Goal: Task Accomplishment & Management: Complete application form

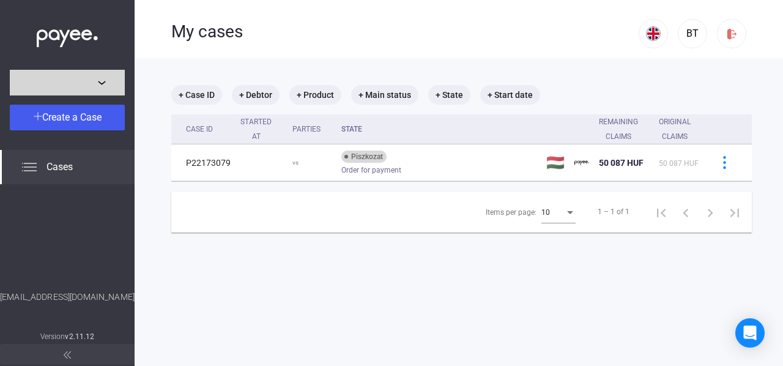
click at [111, 79] on div at bounding box center [67, 82] width 108 height 15
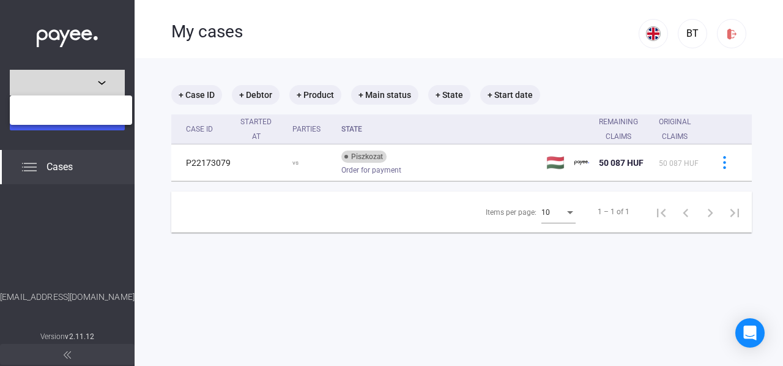
click at [111, 79] on div at bounding box center [391, 183] width 783 height 366
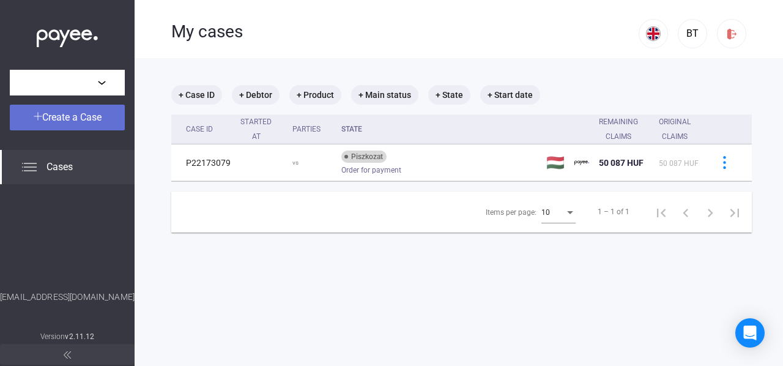
click at [64, 110] on div "Create a Case" at bounding box center [67, 117] width 108 height 15
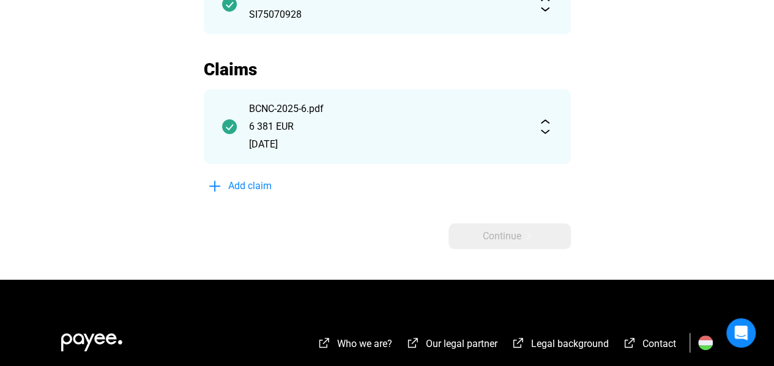
scroll to position [194, 0]
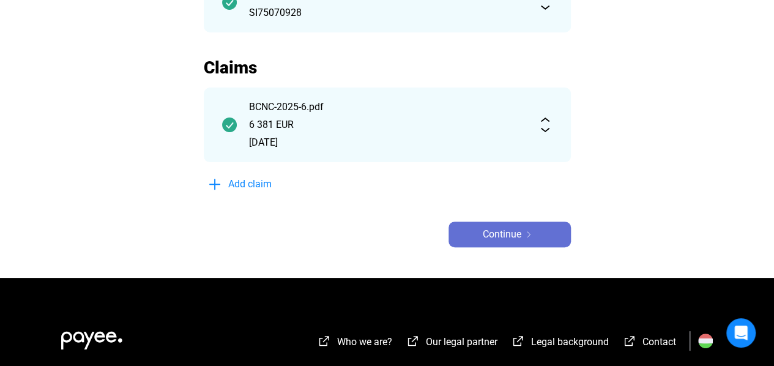
click at [506, 224] on button "Continue" at bounding box center [510, 234] width 122 height 26
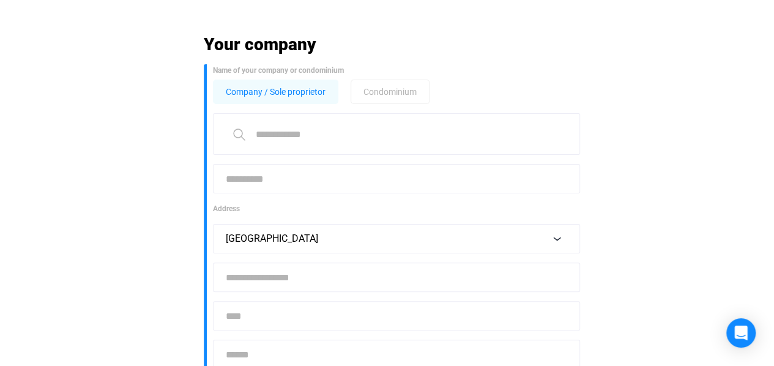
scroll to position [59, 0]
click at [303, 138] on input at bounding box center [396, 134] width 367 height 42
type input "**********"
click at [272, 283] on input at bounding box center [396, 276] width 367 height 29
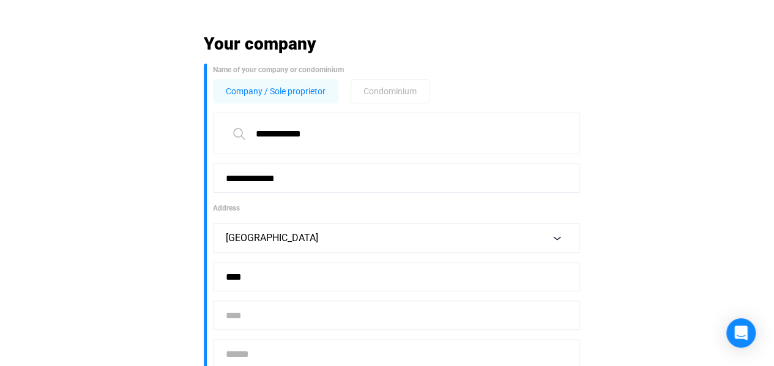
type input "****"
type input "*********"
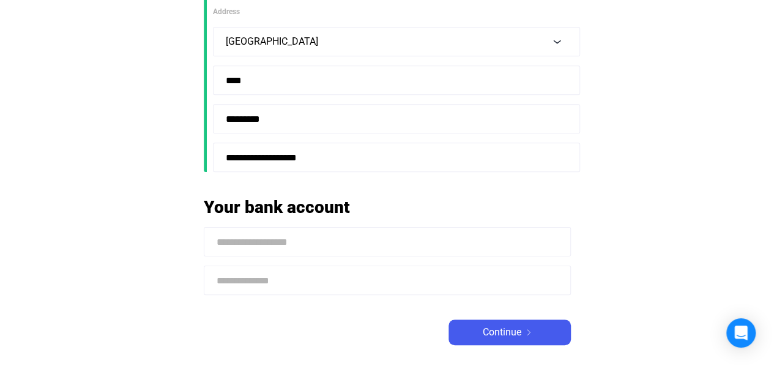
scroll to position [257, 0]
type input "**********"
click at [281, 245] on input at bounding box center [387, 240] width 367 height 29
paste input "**********"
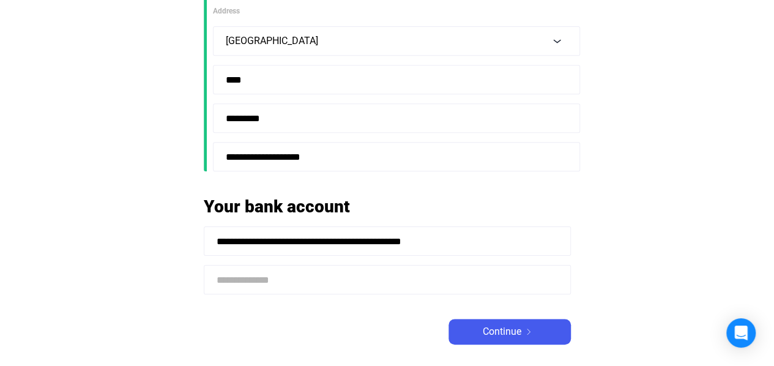
type input "**********"
click at [286, 283] on input at bounding box center [387, 279] width 367 height 29
paste input "**********"
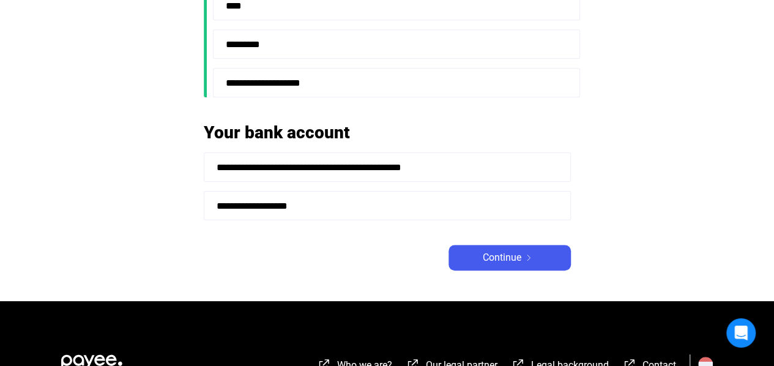
scroll to position [333, 0]
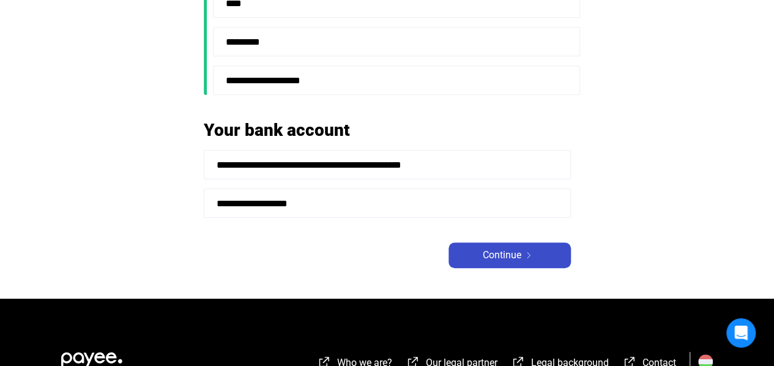
type input "**********"
click at [520, 255] on span "Continue" at bounding box center [502, 255] width 39 height 15
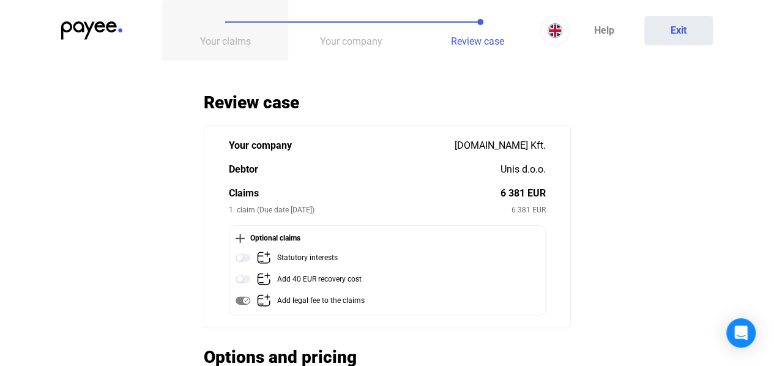
click at [224, 35] on span "Your claims" at bounding box center [225, 41] width 51 height 12
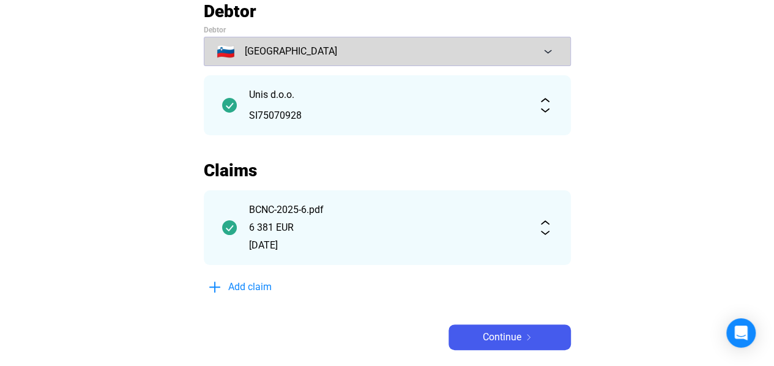
scroll to position [92, 0]
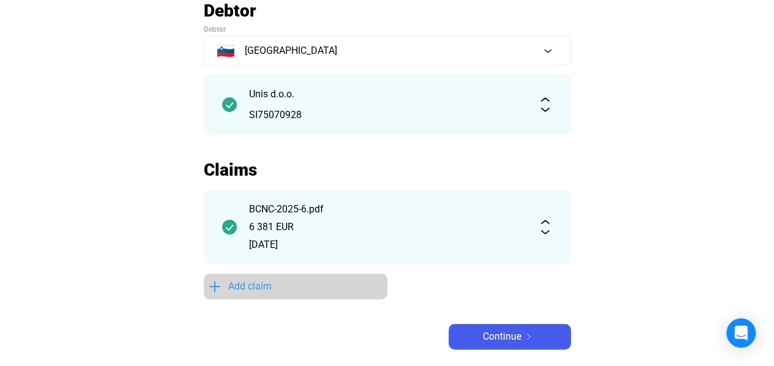
click at [258, 285] on span "Add claim" at bounding box center [249, 286] width 43 height 15
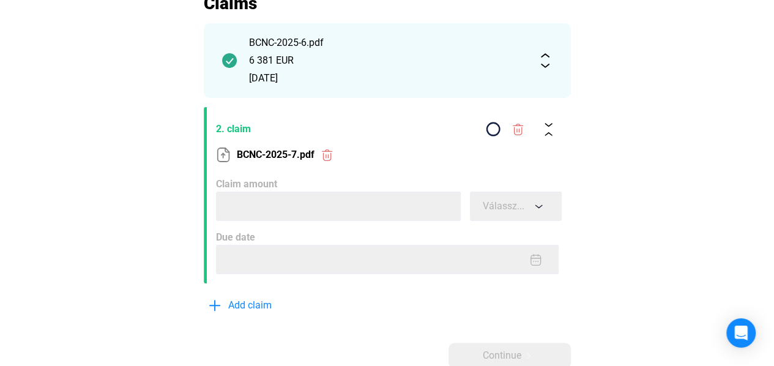
scroll to position [258, 0]
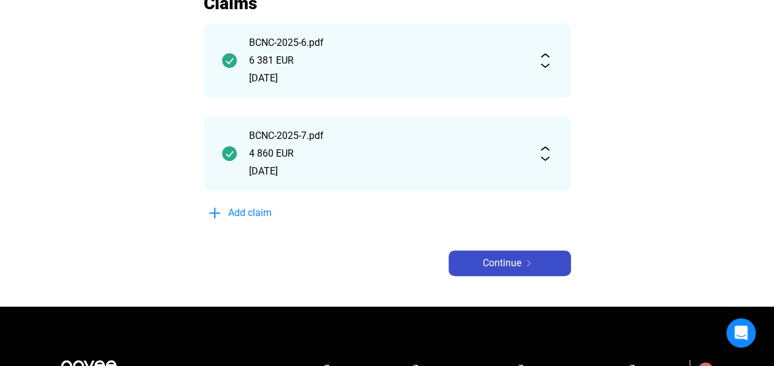
click at [520, 254] on button "Continue" at bounding box center [510, 263] width 122 height 26
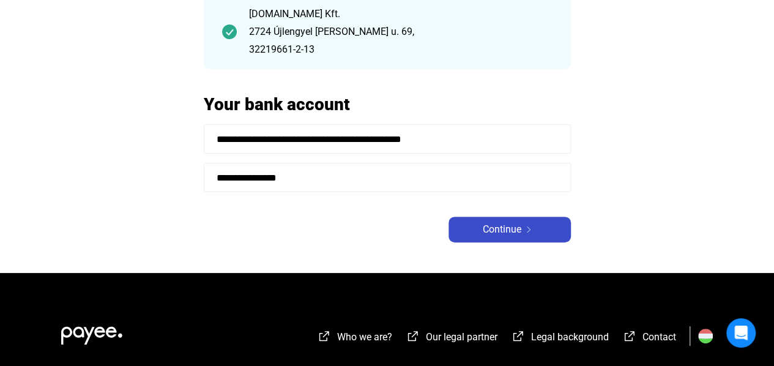
scroll to position [128, 0]
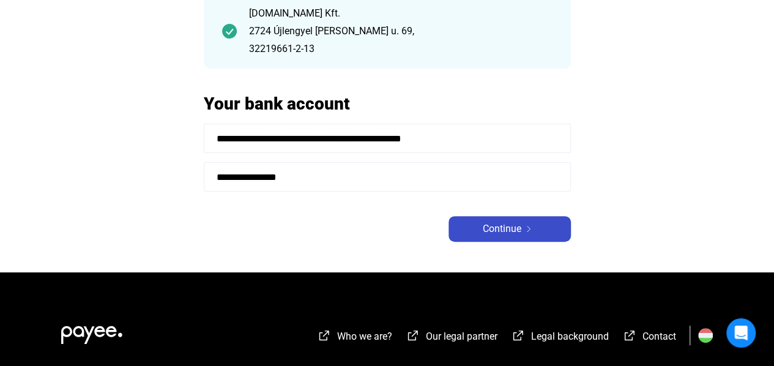
click at [501, 232] on span "Continue" at bounding box center [502, 228] width 39 height 15
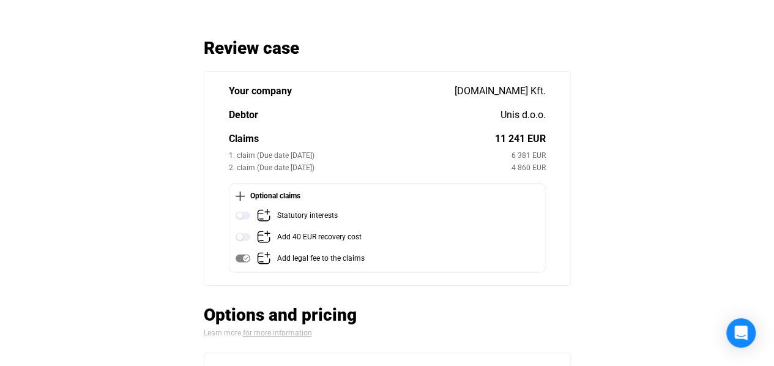
scroll to position [56, 0]
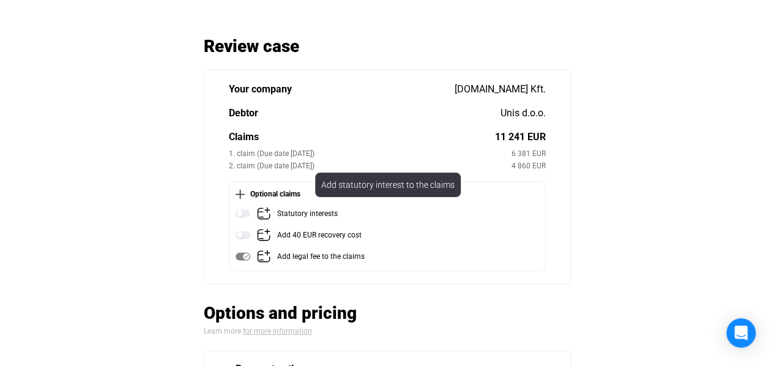
click at [256, 214] on img at bounding box center [263, 213] width 15 height 15
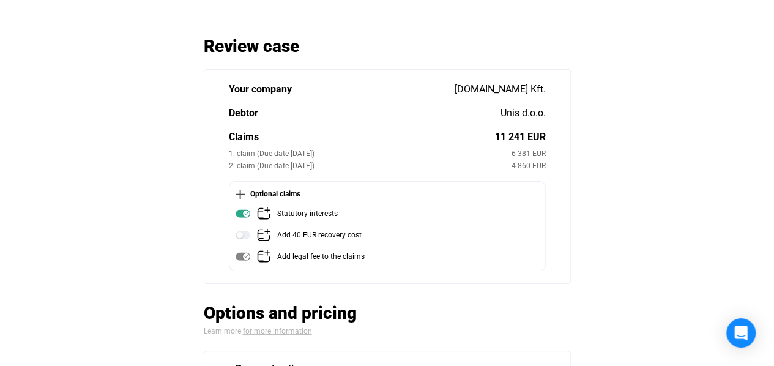
click at [241, 214] on img at bounding box center [243, 213] width 15 height 15
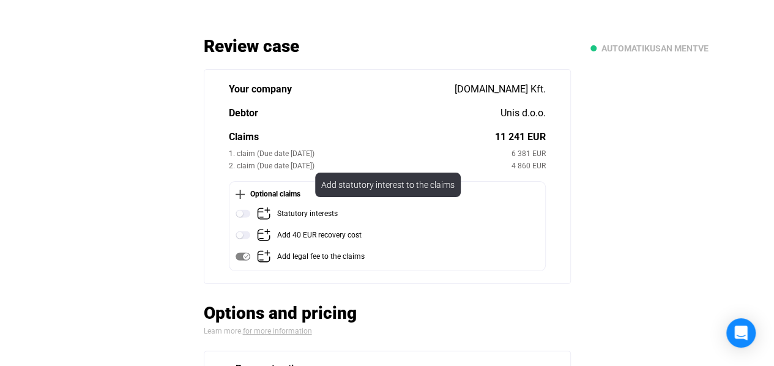
drag, startPoint x: 338, startPoint y: 214, endPoint x: 276, endPoint y: 210, distance: 62.5
click at [276, 210] on div "Statutory interests" at bounding box center [389, 213] width 306 height 15
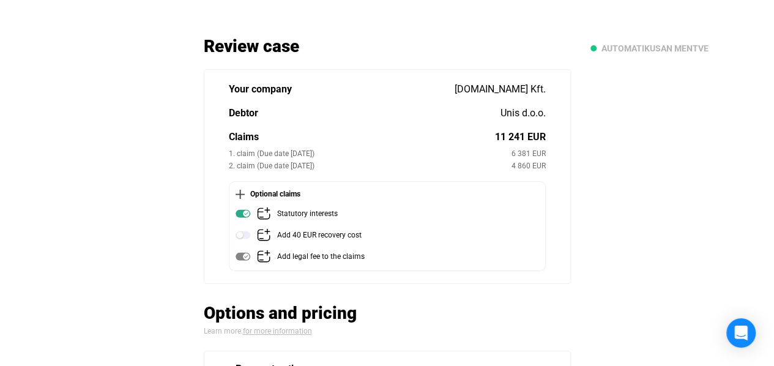
copy div "Statutory interests"
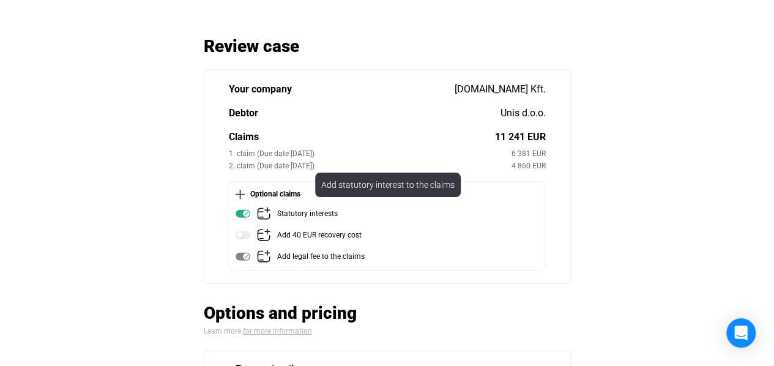
click at [242, 215] on img at bounding box center [243, 213] width 15 height 15
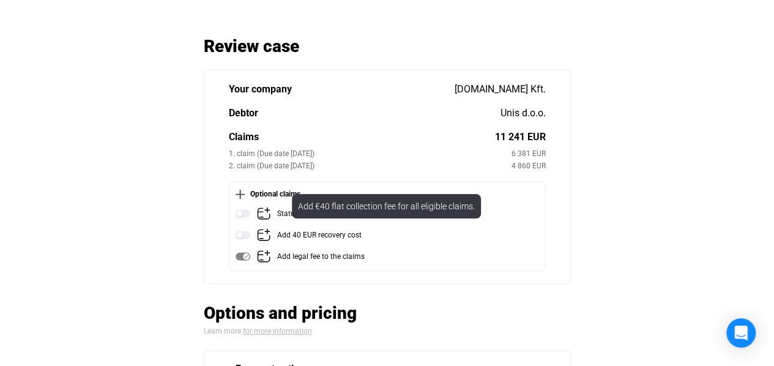
drag, startPoint x: 361, startPoint y: 234, endPoint x: 278, endPoint y: 234, distance: 83.2
click at [278, 234] on div "Add 40 EUR recovery cost" at bounding box center [389, 235] width 306 height 15
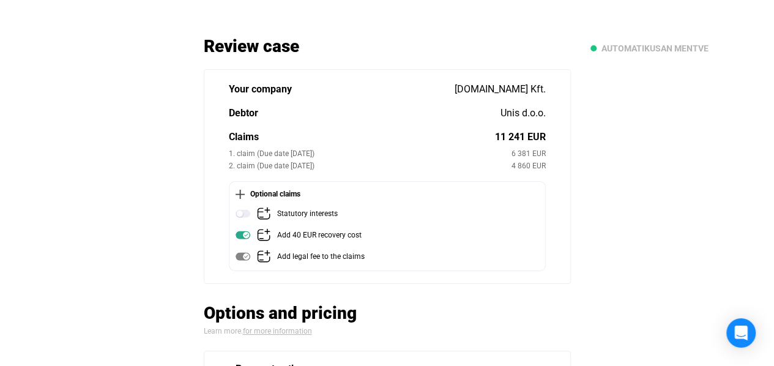
copy div "Add 40 EUR recovery cost"
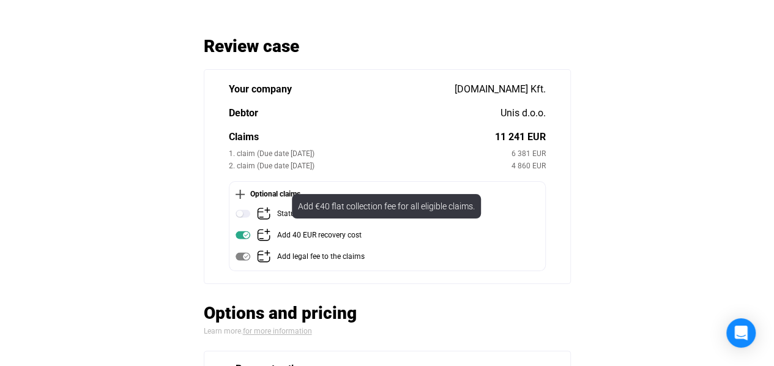
click at [243, 232] on img at bounding box center [243, 235] width 15 height 15
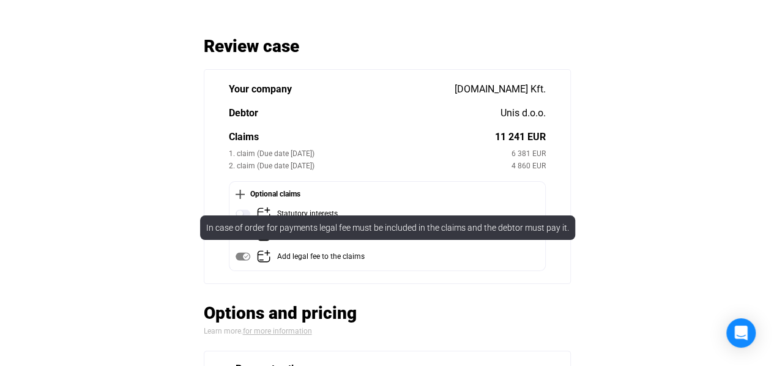
drag, startPoint x: 367, startPoint y: 258, endPoint x: 275, endPoint y: 263, distance: 91.9
click at [275, 263] on div "Add legal fee to the claims" at bounding box center [389, 256] width 306 height 15
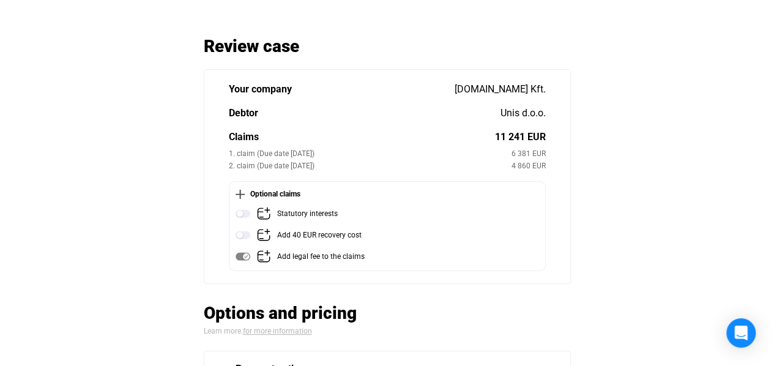
copy div "Add legal fee to the claims"
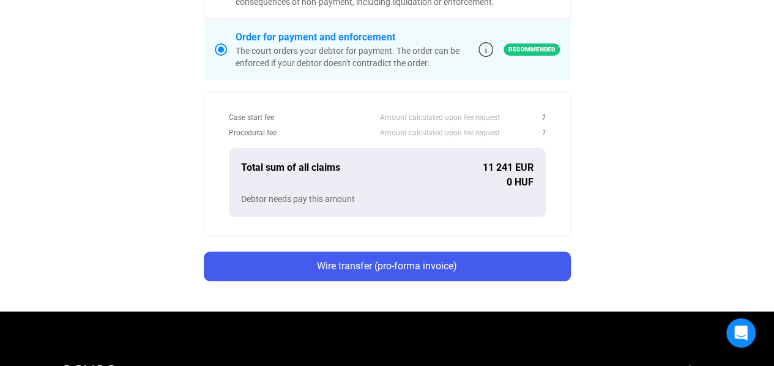
scroll to position [500, 0]
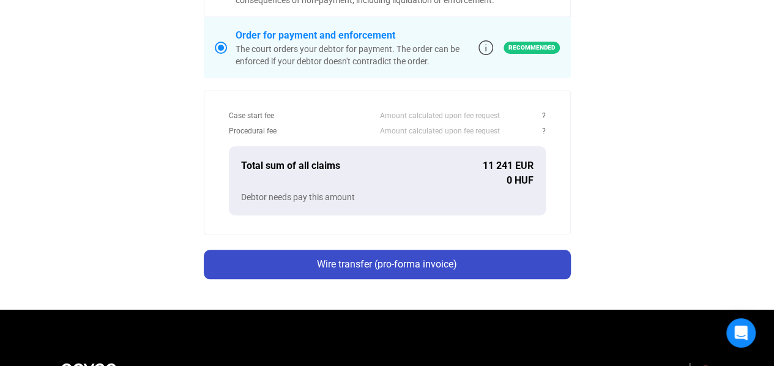
click at [399, 269] on div "Wire transfer (pro-forma invoice)" at bounding box center [387, 264] width 360 height 15
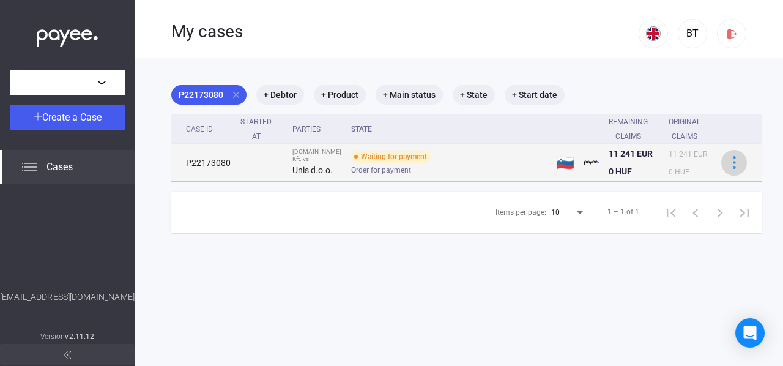
click at [725, 169] on div at bounding box center [734, 162] width 18 height 13
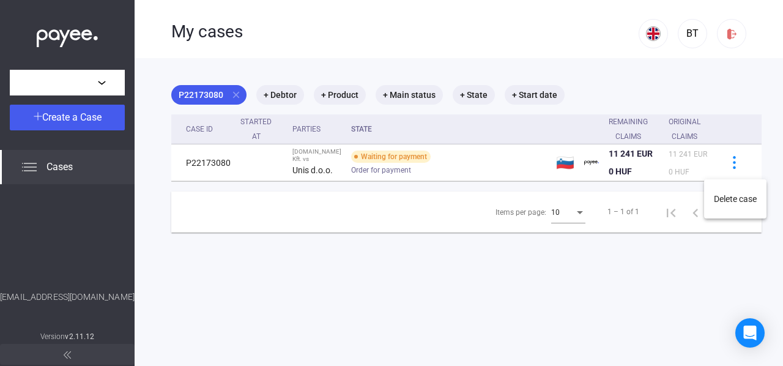
click at [407, 326] on div at bounding box center [391, 183] width 783 height 366
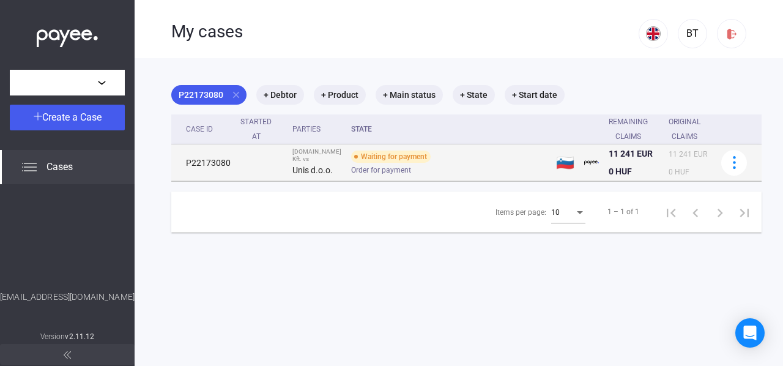
click at [234, 166] on td "P22173080" at bounding box center [203, 162] width 64 height 37
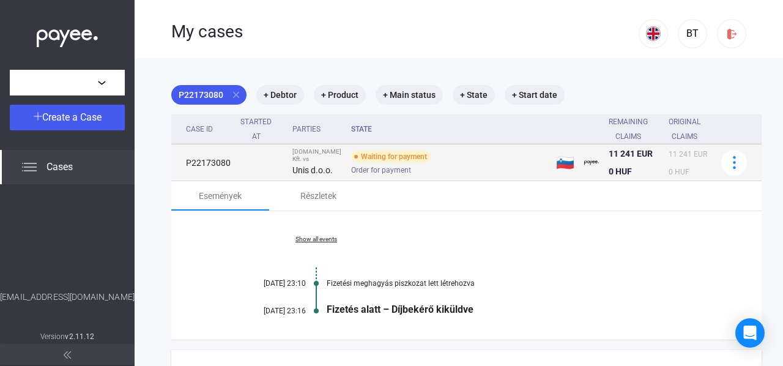
scroll to position [78, 0]
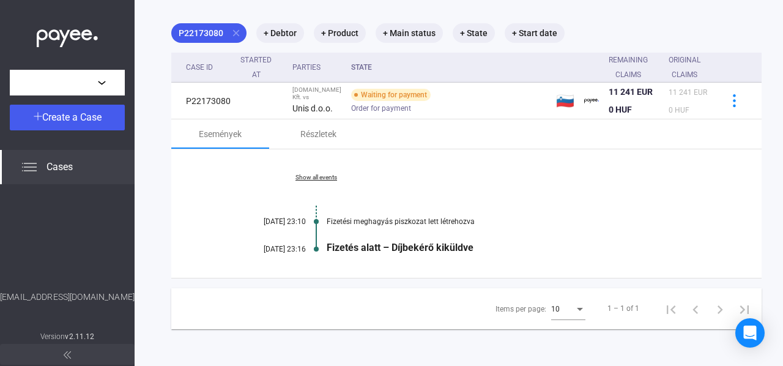
click at [311, 174] on link "Show all events" at bounding box center [317, 177] width 168 height 7
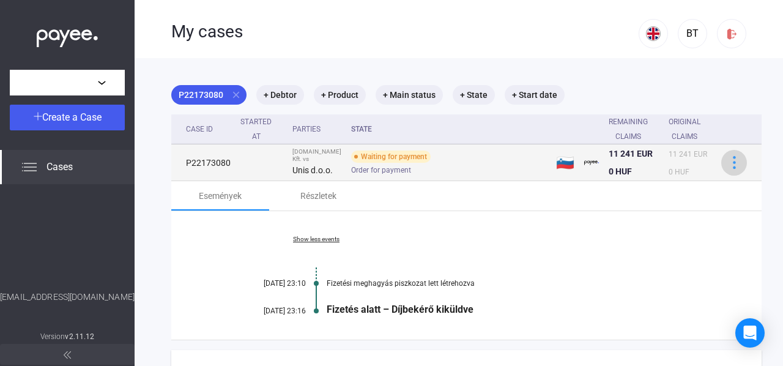
click at [725, 163] on div at bounding box center [734, 162] width 18 height 13
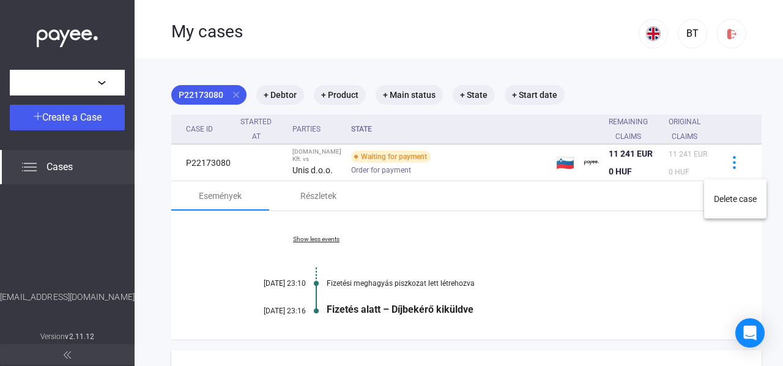
click at [605, 266] on div at bounding box center [391, 183] width 783 height 366
